Goal: Transaction & Acquisition: Obtain resource

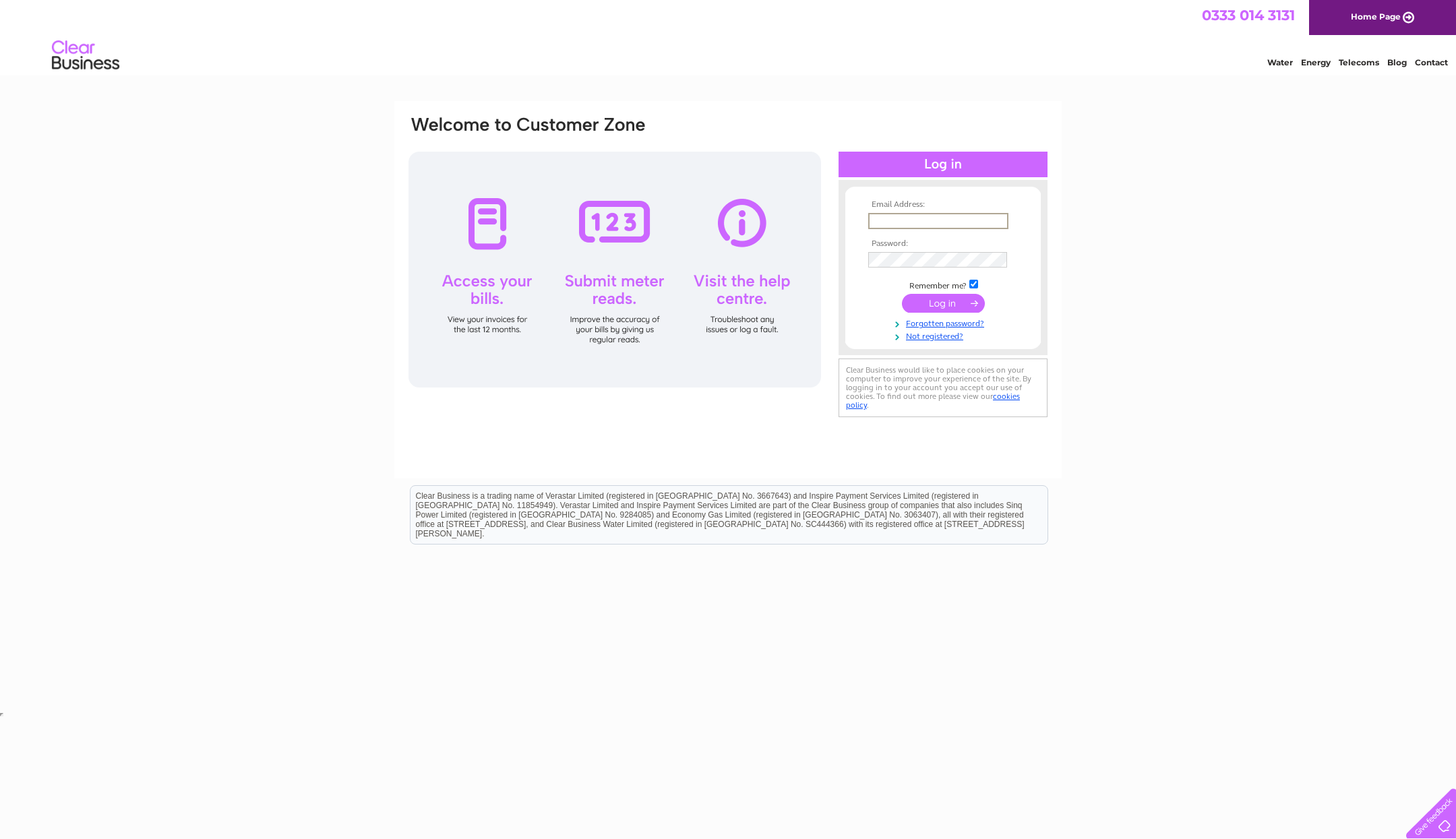
type input "[PERSON_NAME][EMAIL_ADDRESS][DOMAIN_NAME]"
click at [944, 300] on input "submit" at bounding box center [944, 302] width 83 height 19
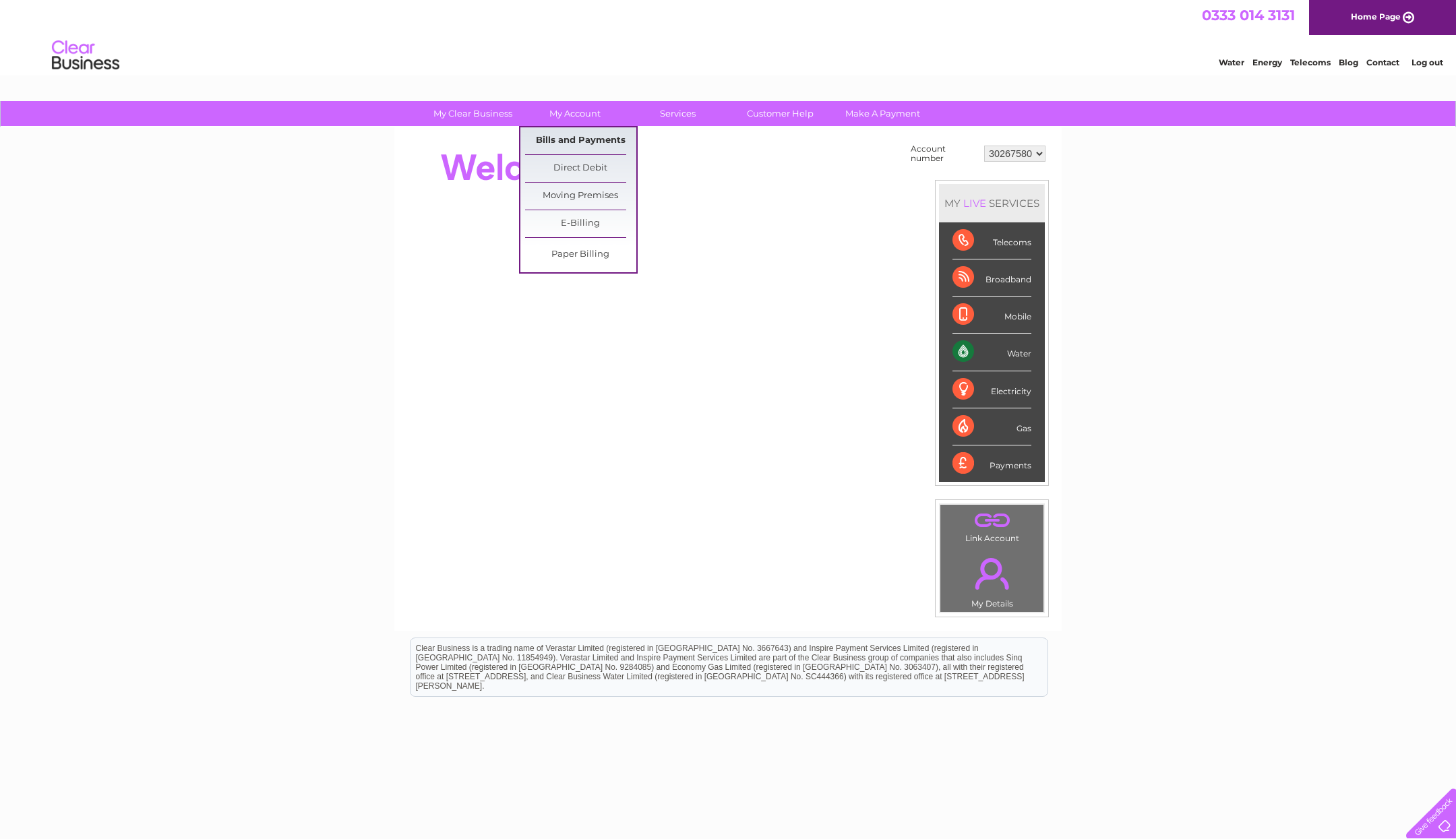
click at [577, 143] on link "Bills and Payments" at bounding box center [581, 140] width 111 height 27
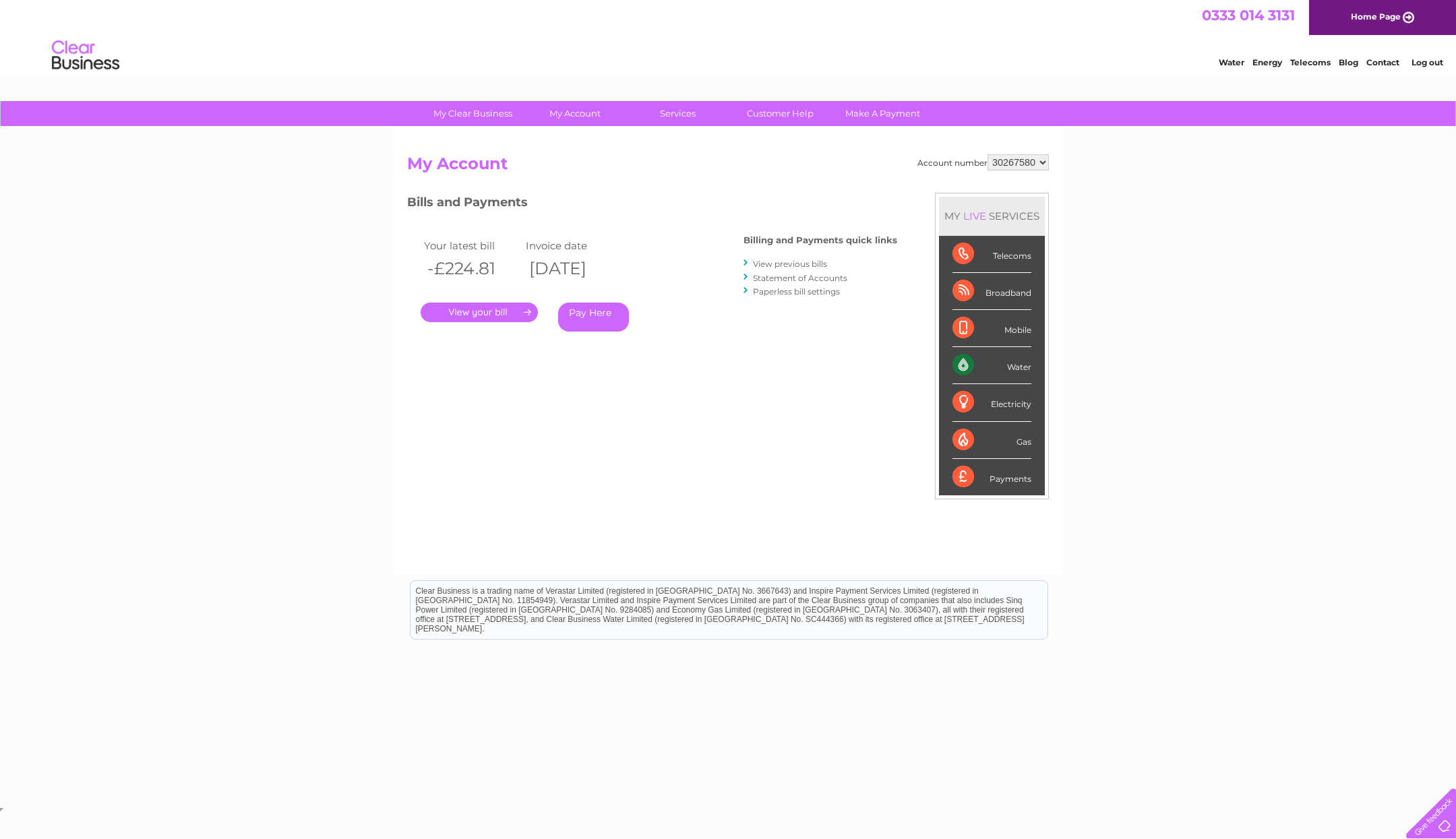
click at [506, 314] on link "." at bounding box center [479, 312] width 117 height 20
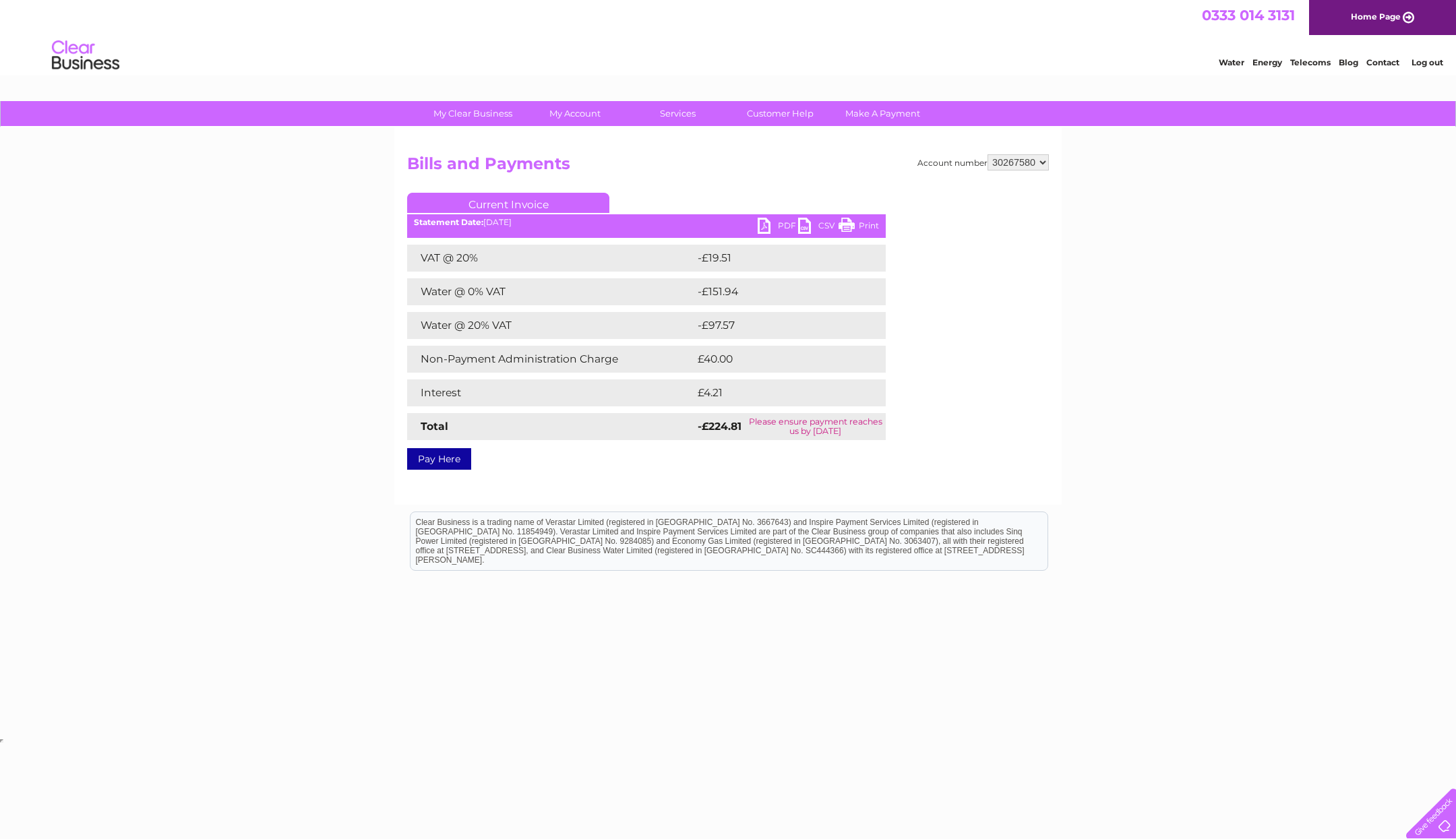
click at [770, 221] on link "PDF" at bounding box center [778, 227] width 41 height 20
click at [1233, 419] on div "My Clear Business Login Details My Details My Preferences Link Account My Accou…" at bounding box center [728, 418] width 1456 height 635
click at [1427, 65] on link "Log out" at bounding box center [1427, 62] width 32 height 10
